Goal: Contribute content: Add original content to the website for others to see

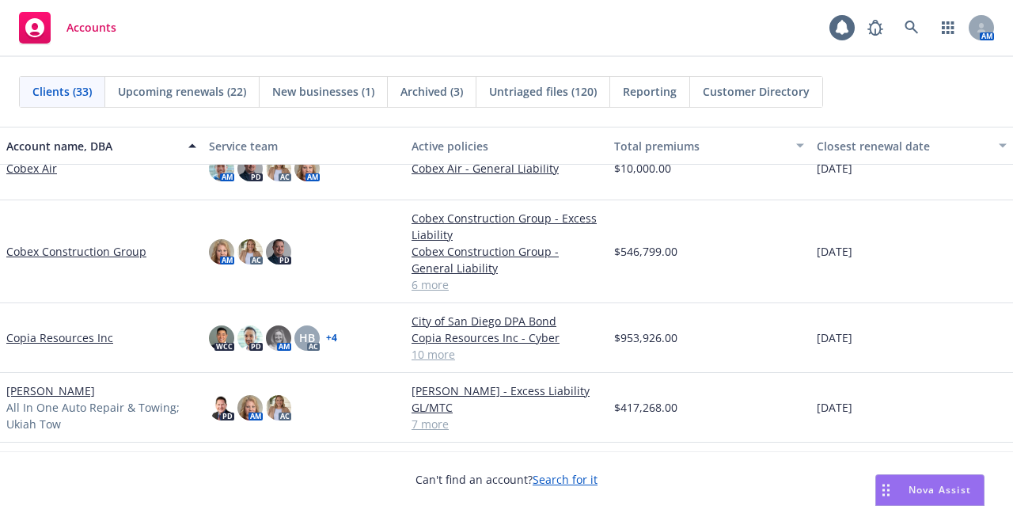
scroll to position [506, 0]
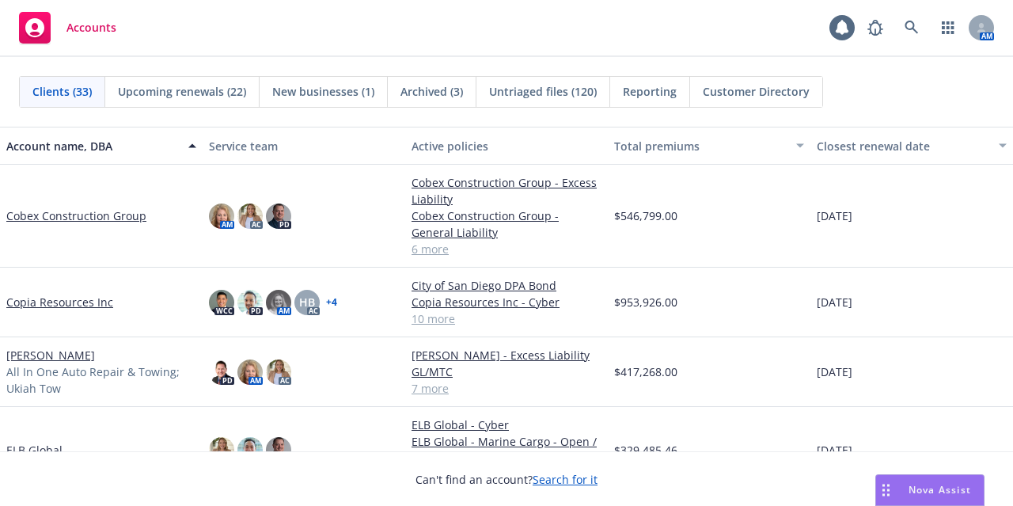
click at [46, 301] on link "Copia Resources Inc" at bounding box center [59, 301] width 107 height 17
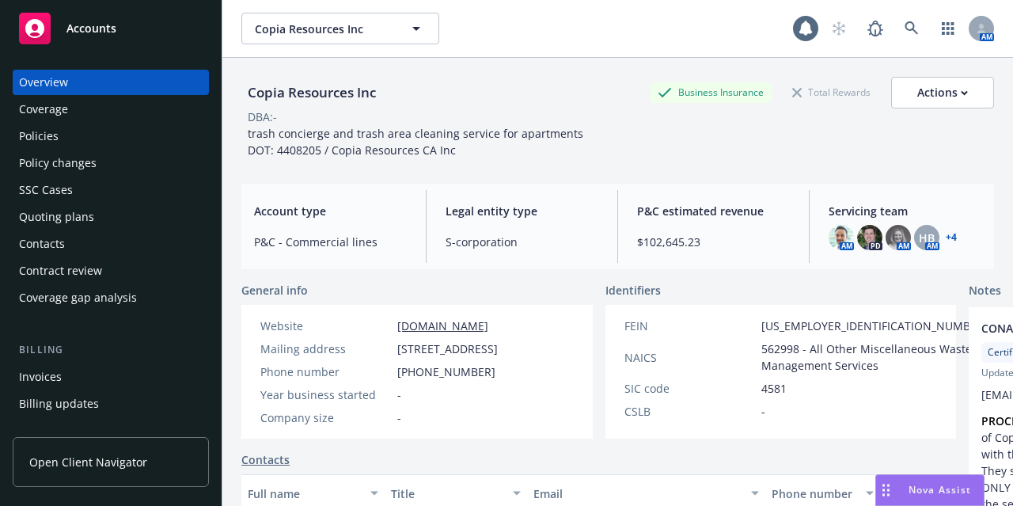
click at [74, 142] on div "Policies" at bounding box center [111, 135] width 184 height 25
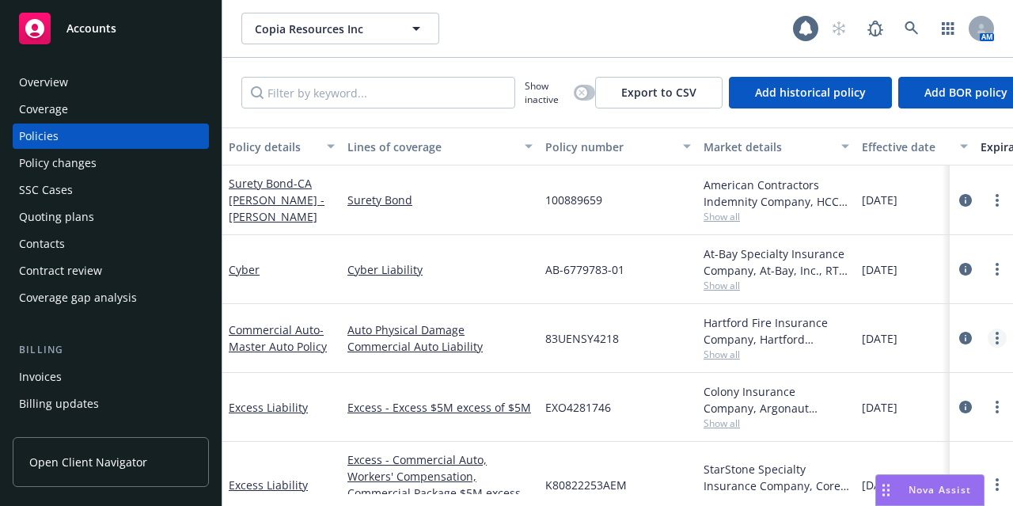
click at [995, 337] on icon "more" at bounding box center [996, 337] width 3 height 13
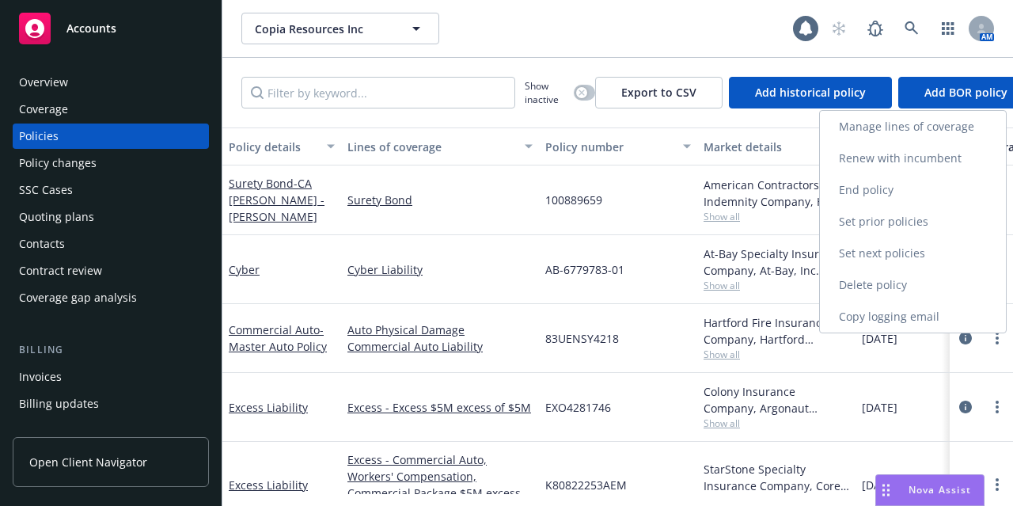
click at [956, 320] on link "Copy logging email" at bounding box center [913, 317] width 186 height 32
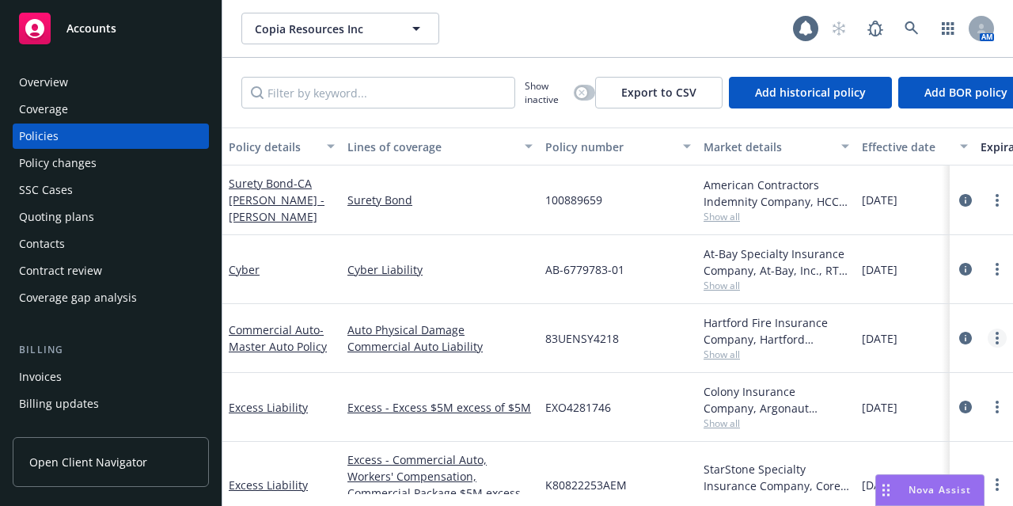
click at [987, 335] on link "more" at bounding box center [996, 337] width 19 height 19
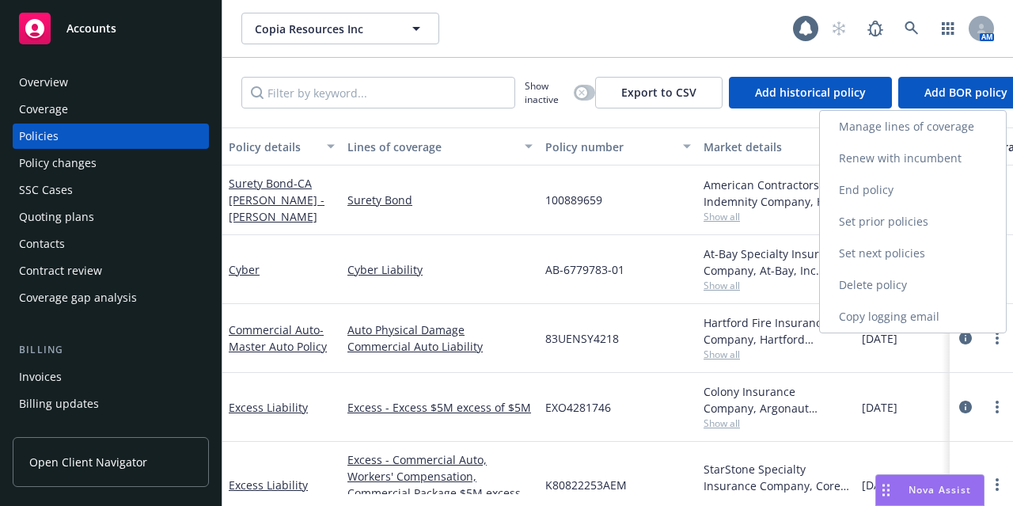
click at [965, 312] on link "Copy logging email" at bounding box center [913, 317] width 186 height 32
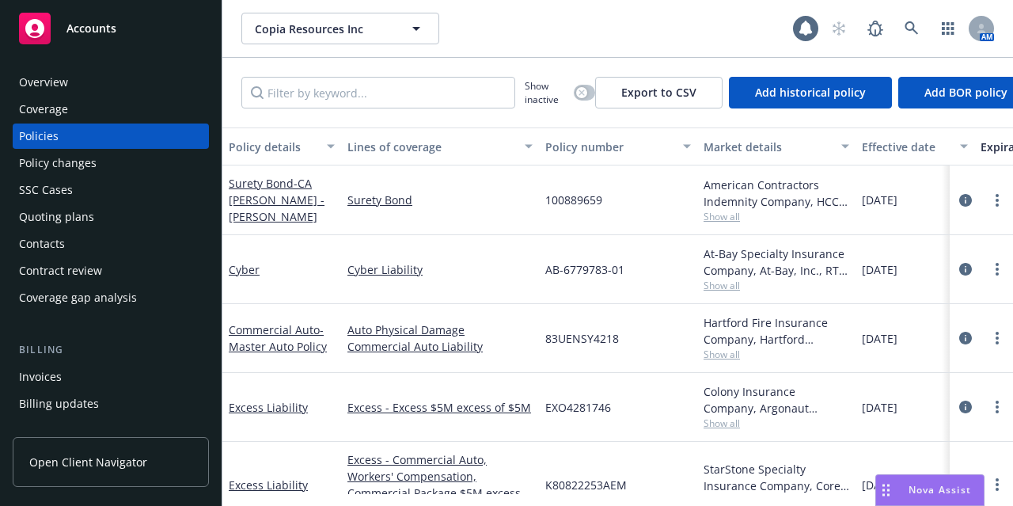
click at [158, 39] on div "Accounts" at bounding box center [111, 29] width 184 height 32
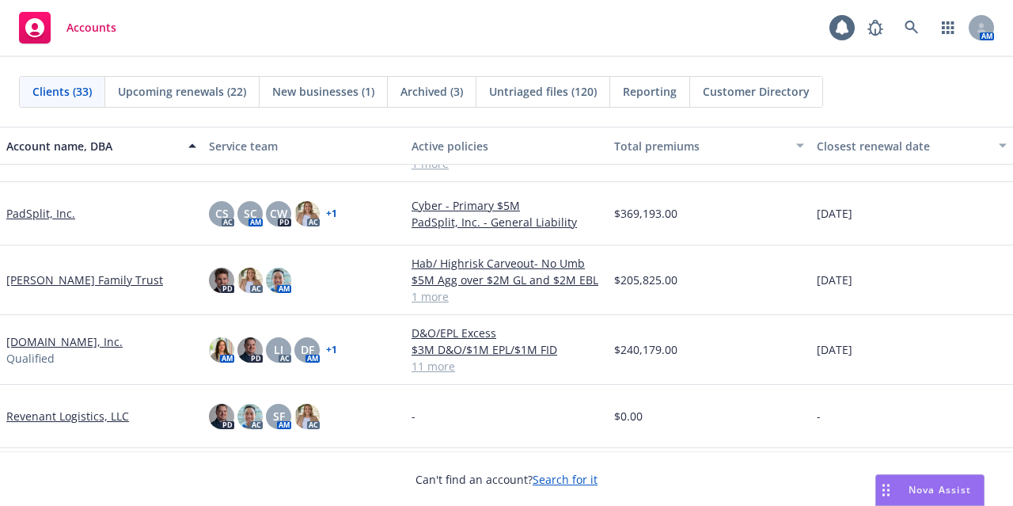
scroll to position [1407, 0]
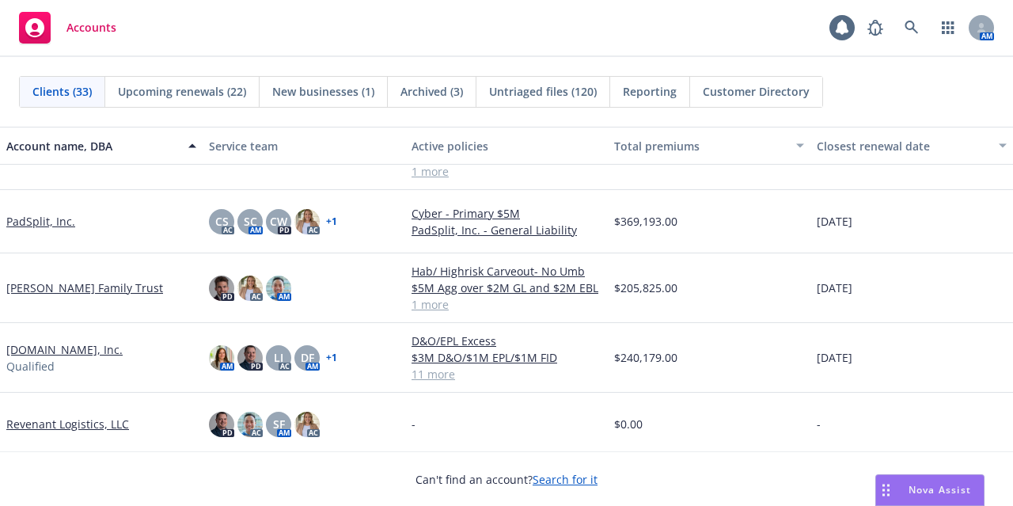
click at [44, 347] on link "[DOMAIN_NAME], Inc." at bounding box center [64, 349] width 116 height 17
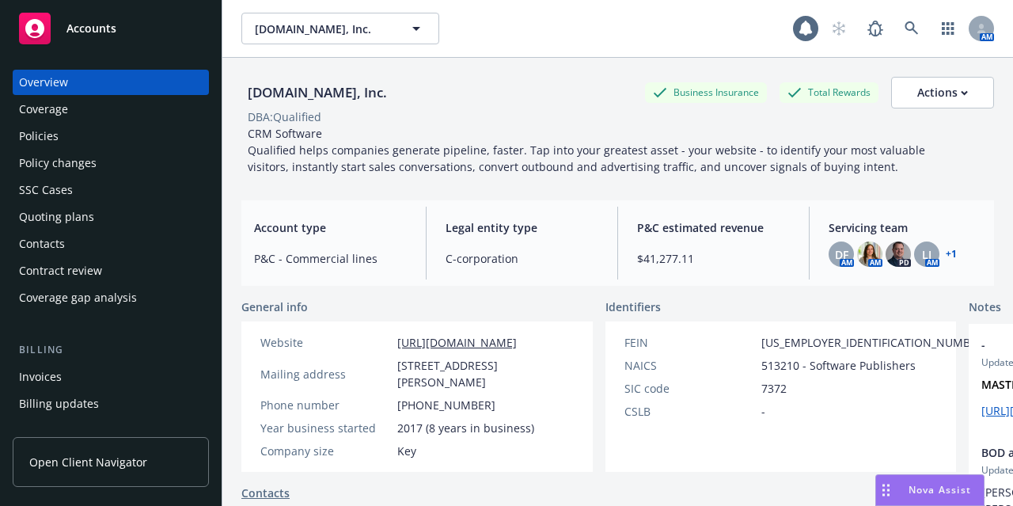
click at [57, 149] on div "Overview Coverage Policies Policy changes SSC Cases Quoting plans Contacts Cont…" at bounding box center [111, 190] width 196 height 240
click at [65, 142] on div "Policies" at bounding box center [111, 135] width 184 height 25
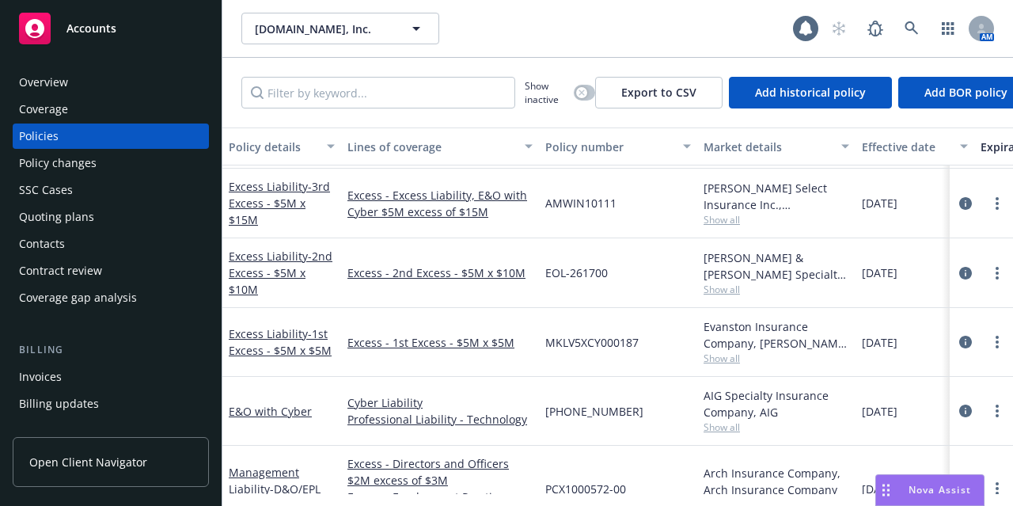
scroll to position [383, 0]
click at [266, 267] on span "- 2nd Excess - $5M x $10M" at bounding box center [281, 272] width 104 height 48
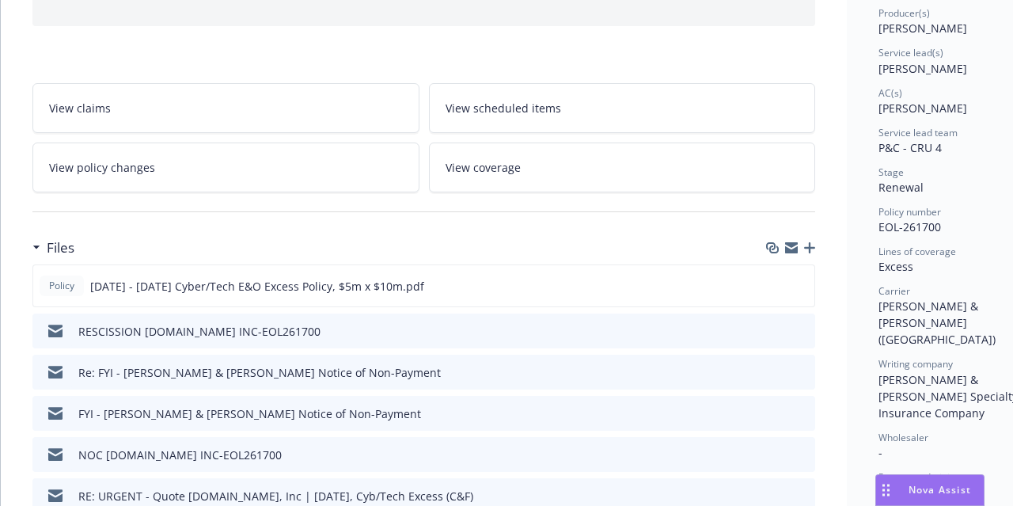
scroll to position [205, 0]
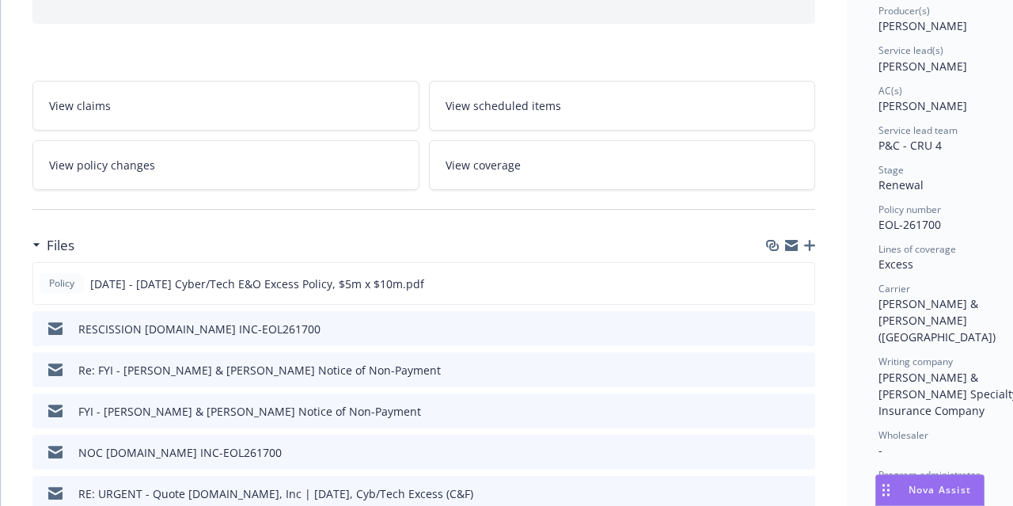
click at [812, 240] on icon "button" at bounding box center [809, 245] width 11 height 11
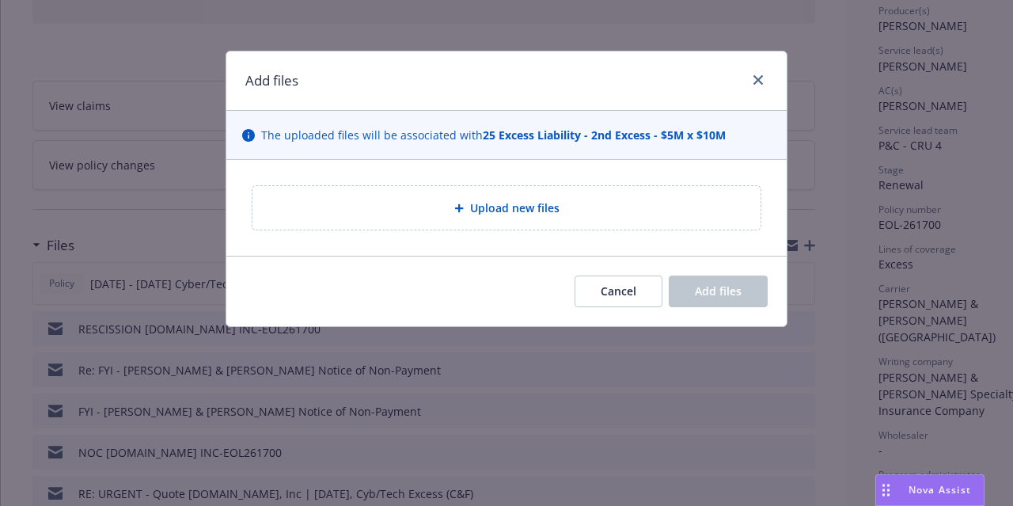
click at [647, 220] on div "Upload new files" at bounding box center [506, 208] width 508 height 44
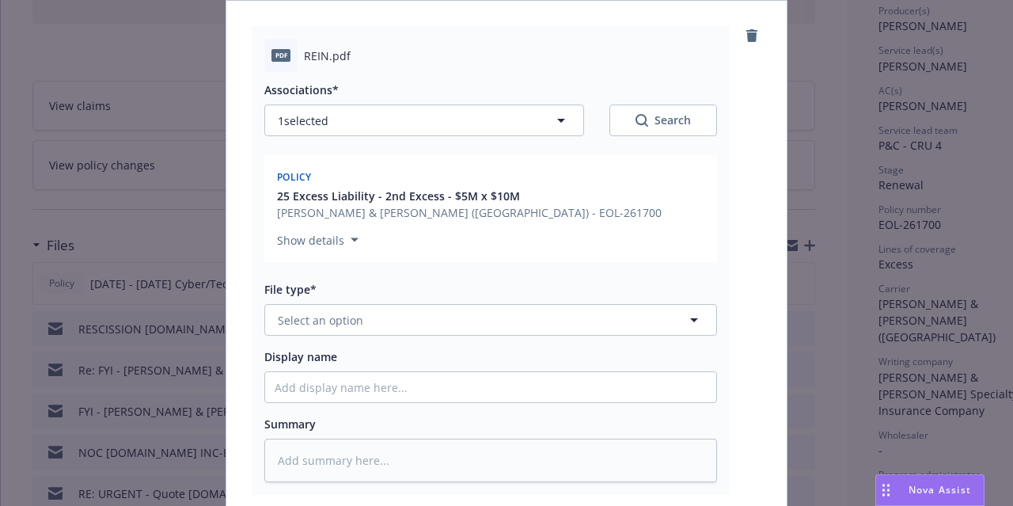
scroll to position [163, 0]
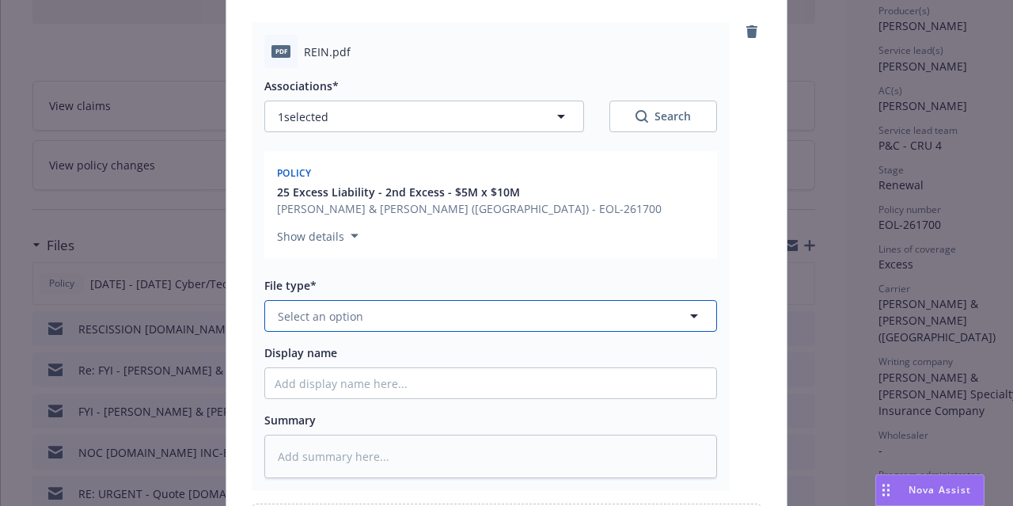
click at [437, 322] on button "Select an option" at bounding box center [490, 316] width 452 height 32
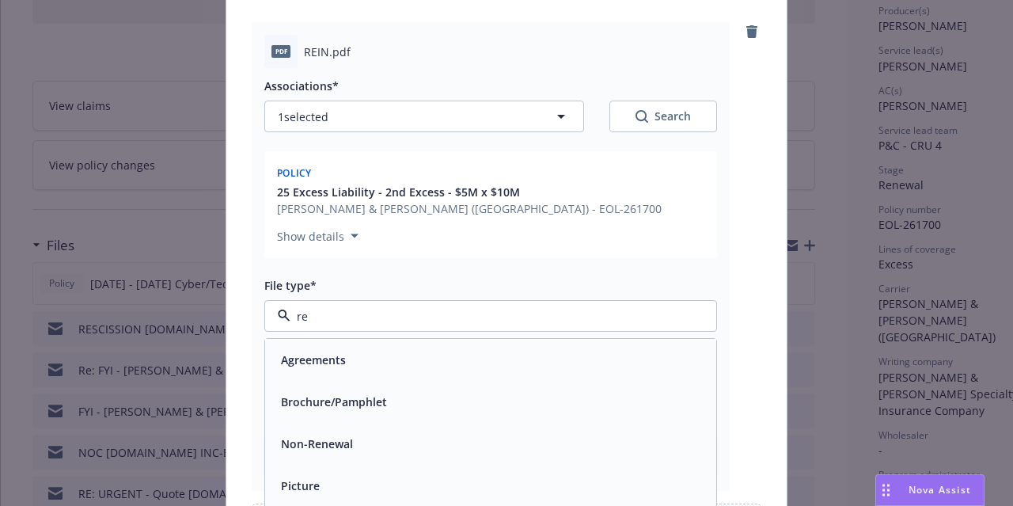
type input "rei"
click at [437, 348] on div "Reinstatement" at bounding box center [491, 359] width 432 height 23
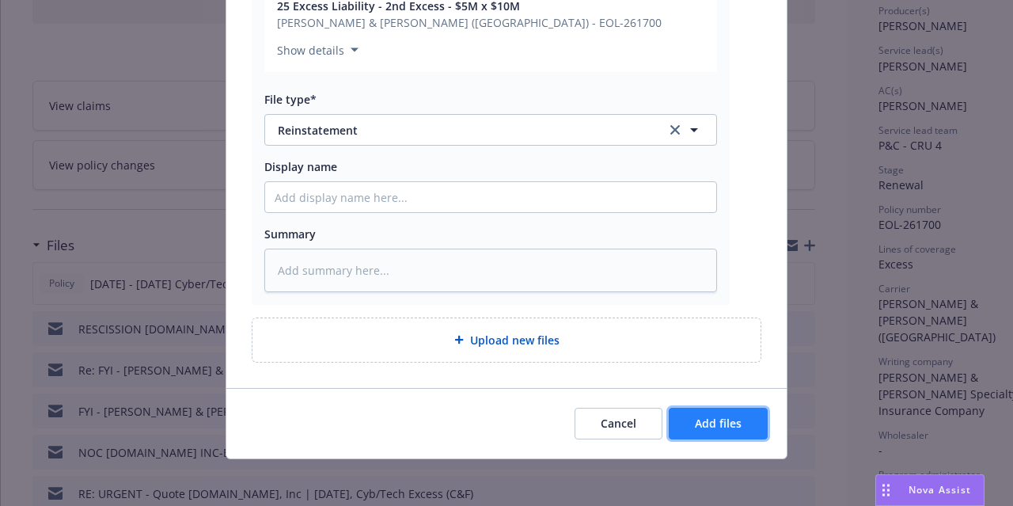
click at [705, 418] on span "Add files" at bounding box center [718, 422] width 47 height 15
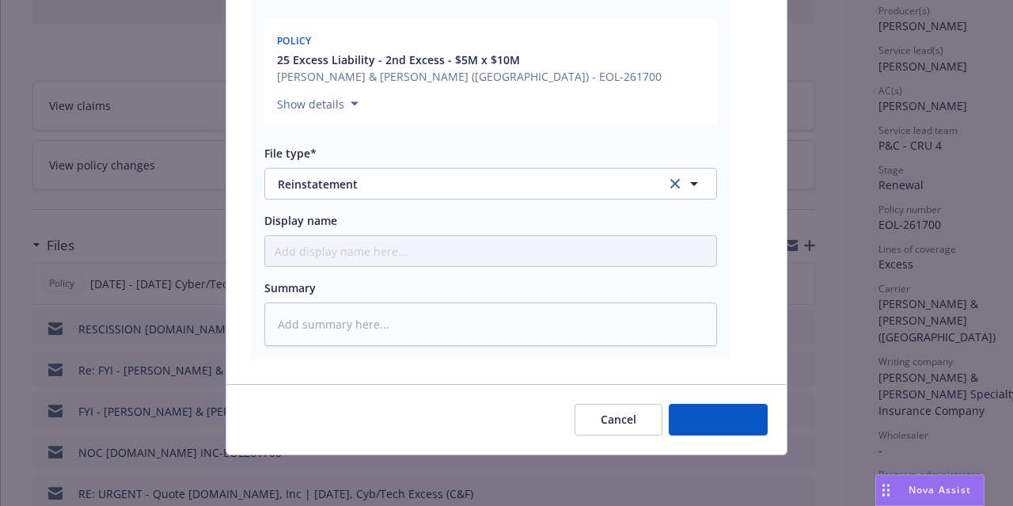
scroll to position [293, 0]
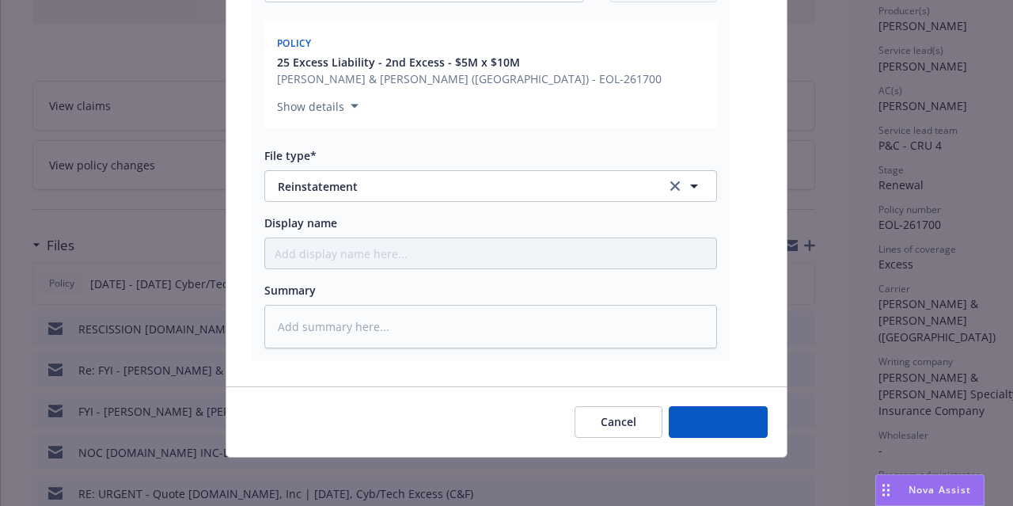
type textarea "x"
